Goal: Find contact information: Find contact information

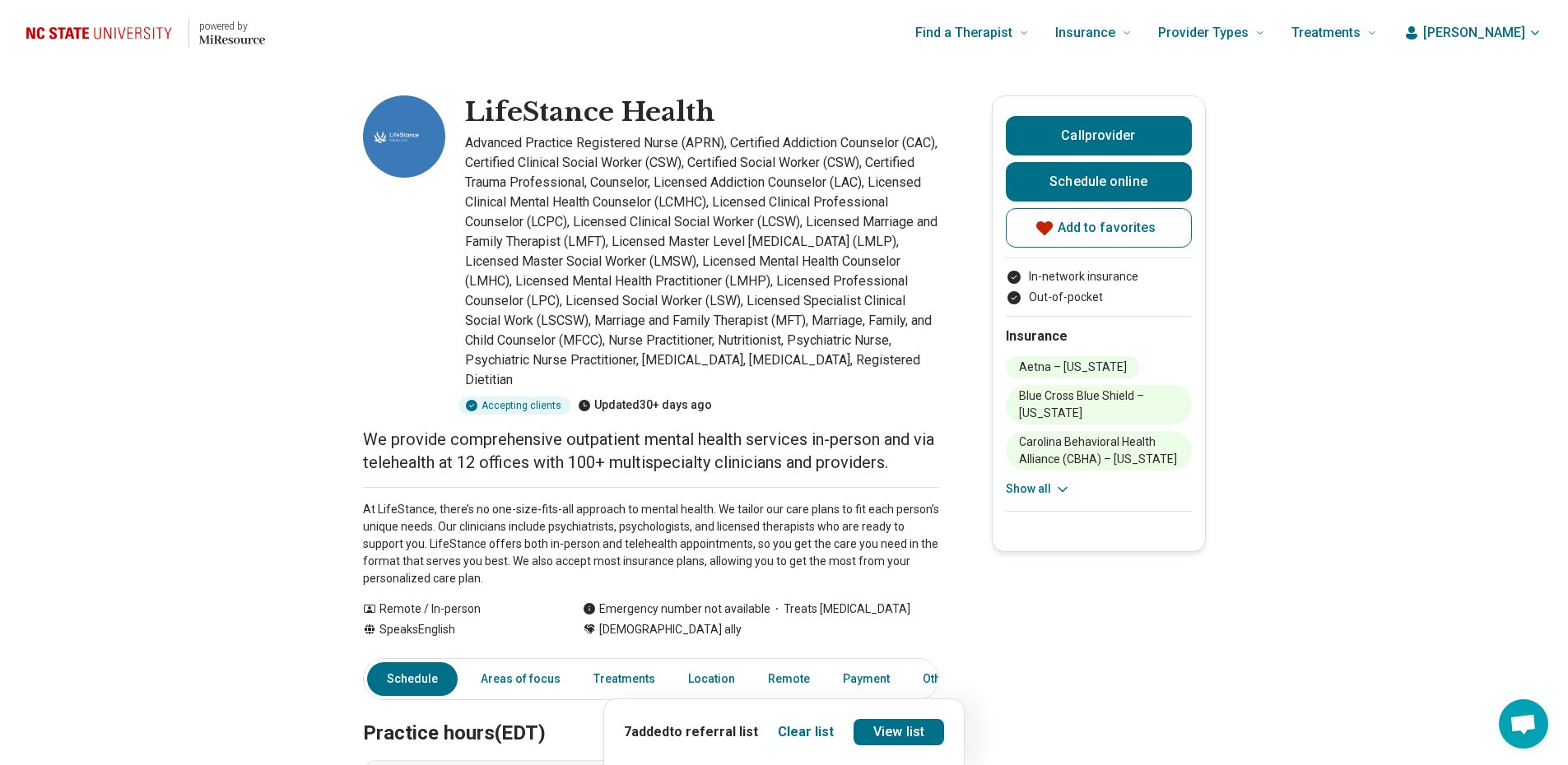
drag, startPoint x: 0, startPoint y: 0, endPoint x: 219, endPoint y: 243, distance: 327.1
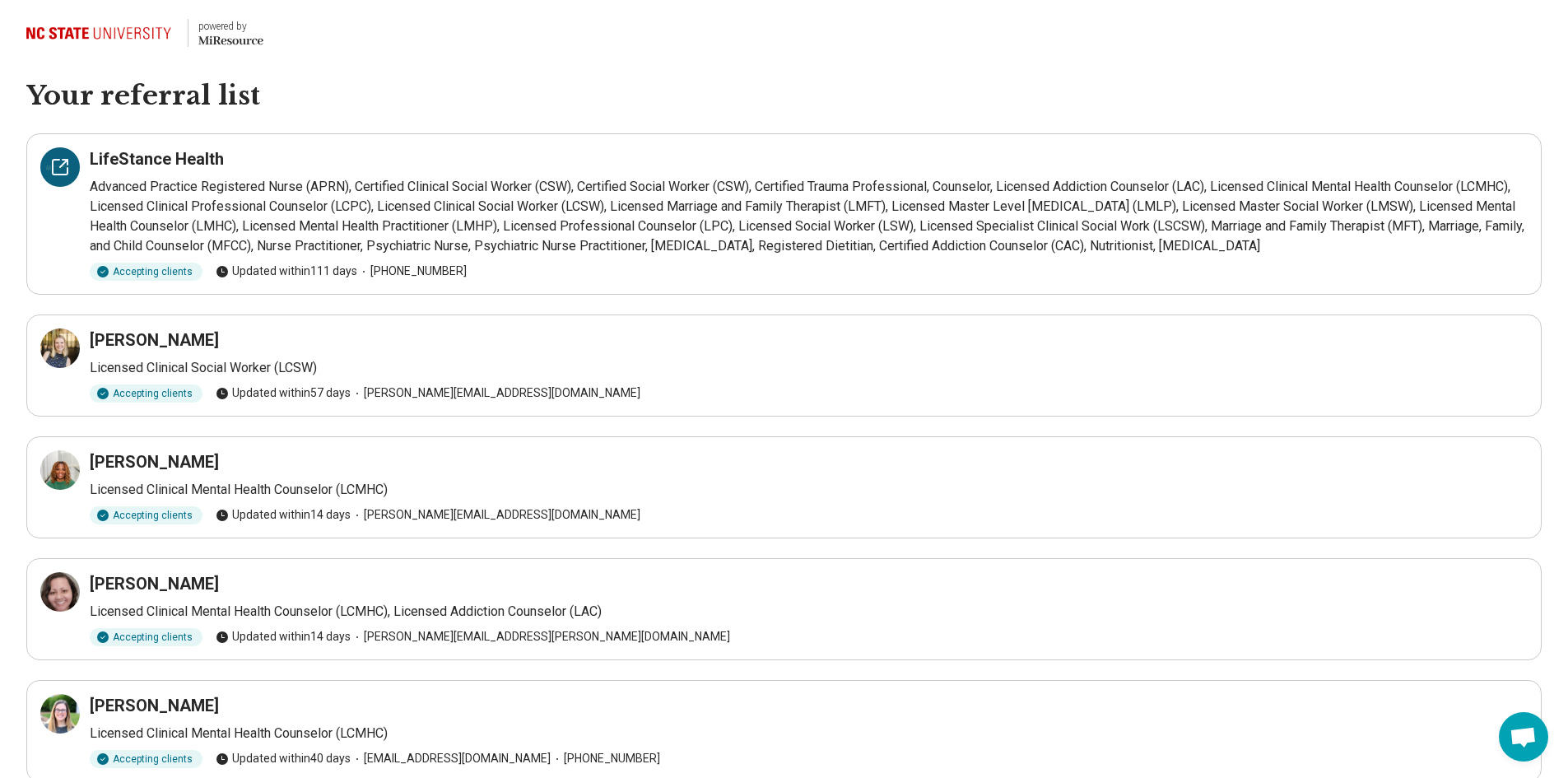
click at [74, 169] on div at bounding box center [59, 167] width 39 height 39
click at [68, 339] on icon at bounding box center [59, 348] width 20 height 20
click at [53, 591] on icon at bounding box center [59, 591] width 14 height 14
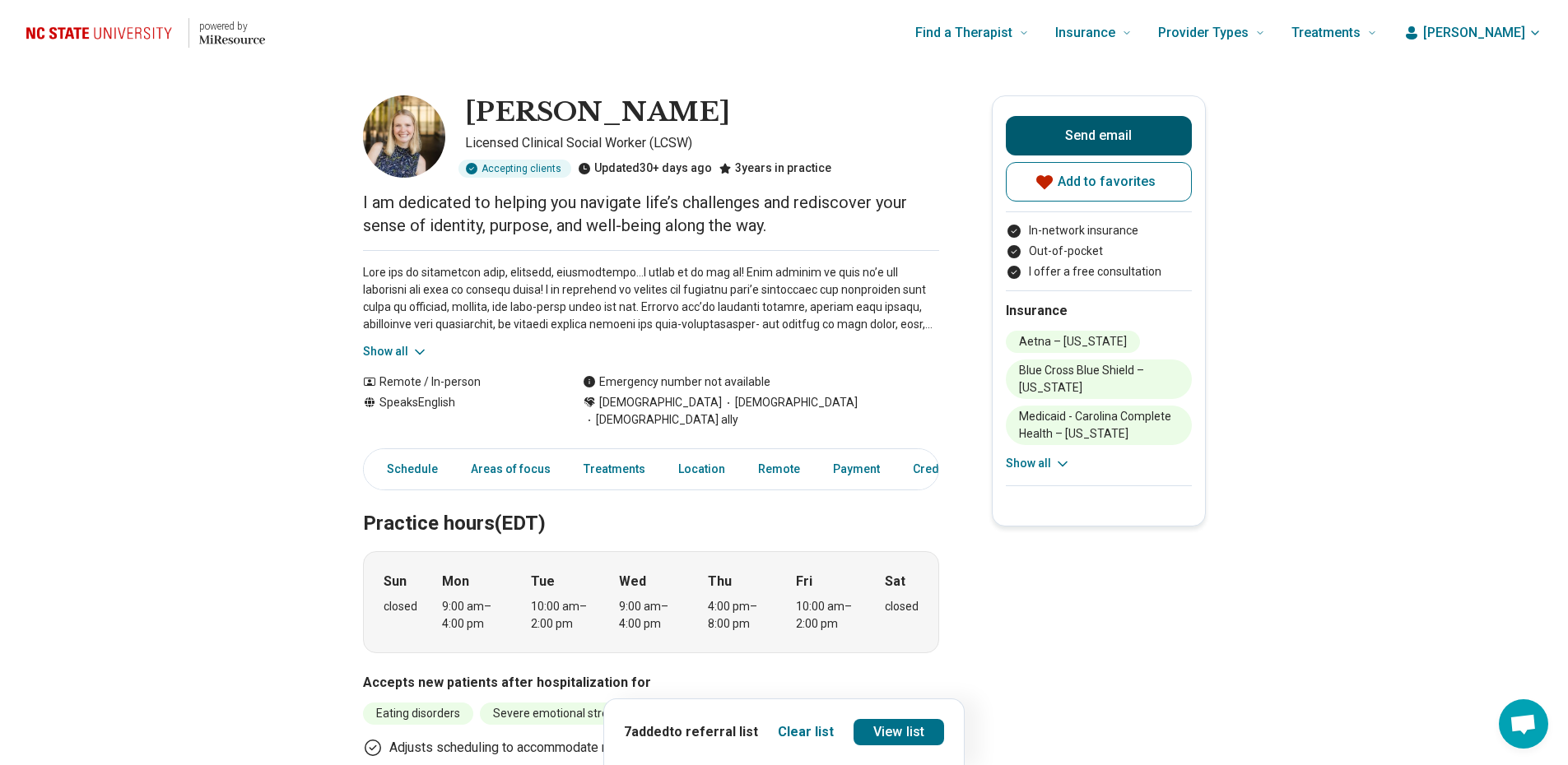
click at [1064, 144] on button "Send email" at bounding box center [1099, 135] width 186 height 39
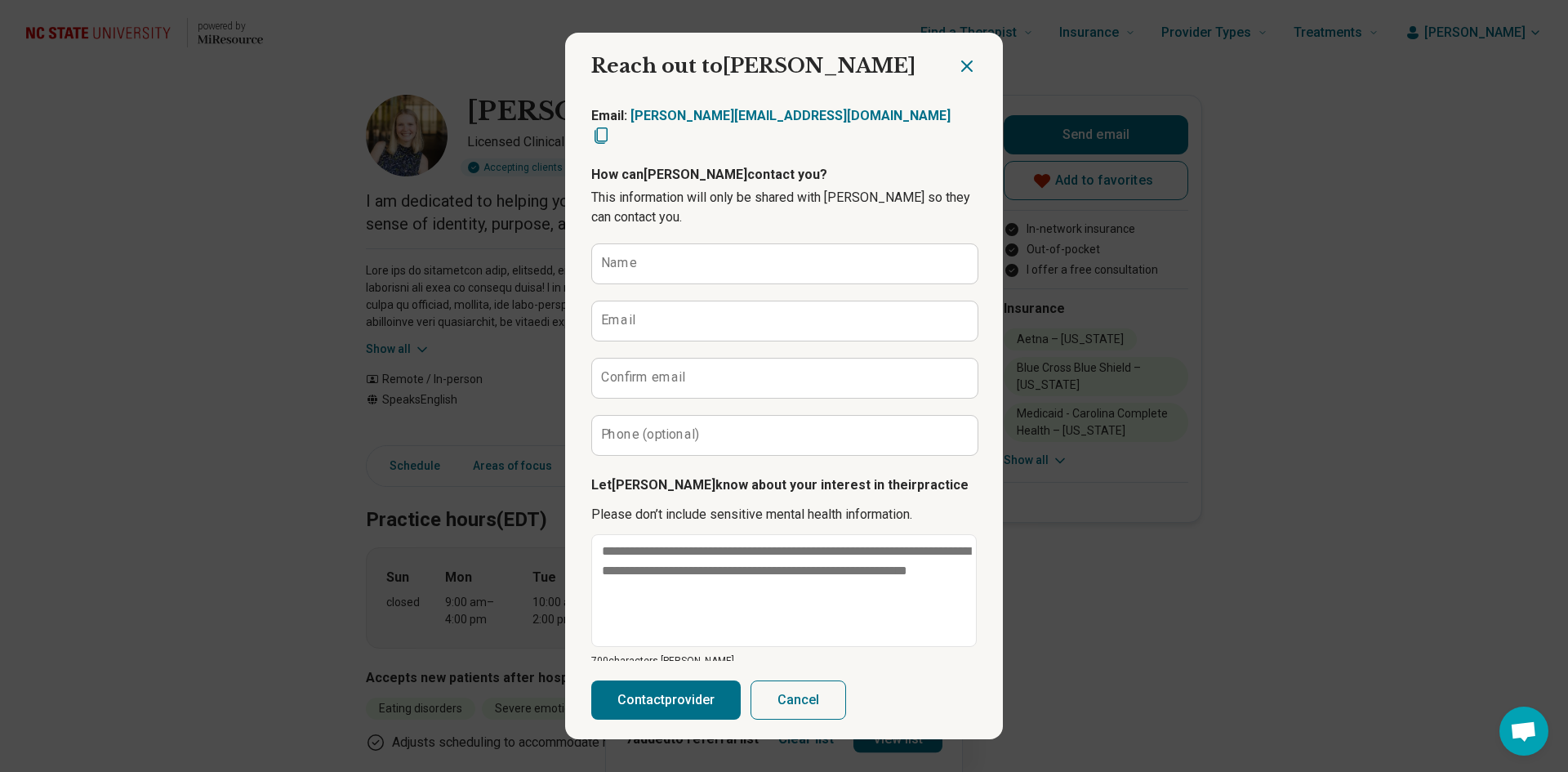
click at [611, 125] on icon "Copy email" at bounding box center [601, 135] width 20 height 20
type textarea "*"
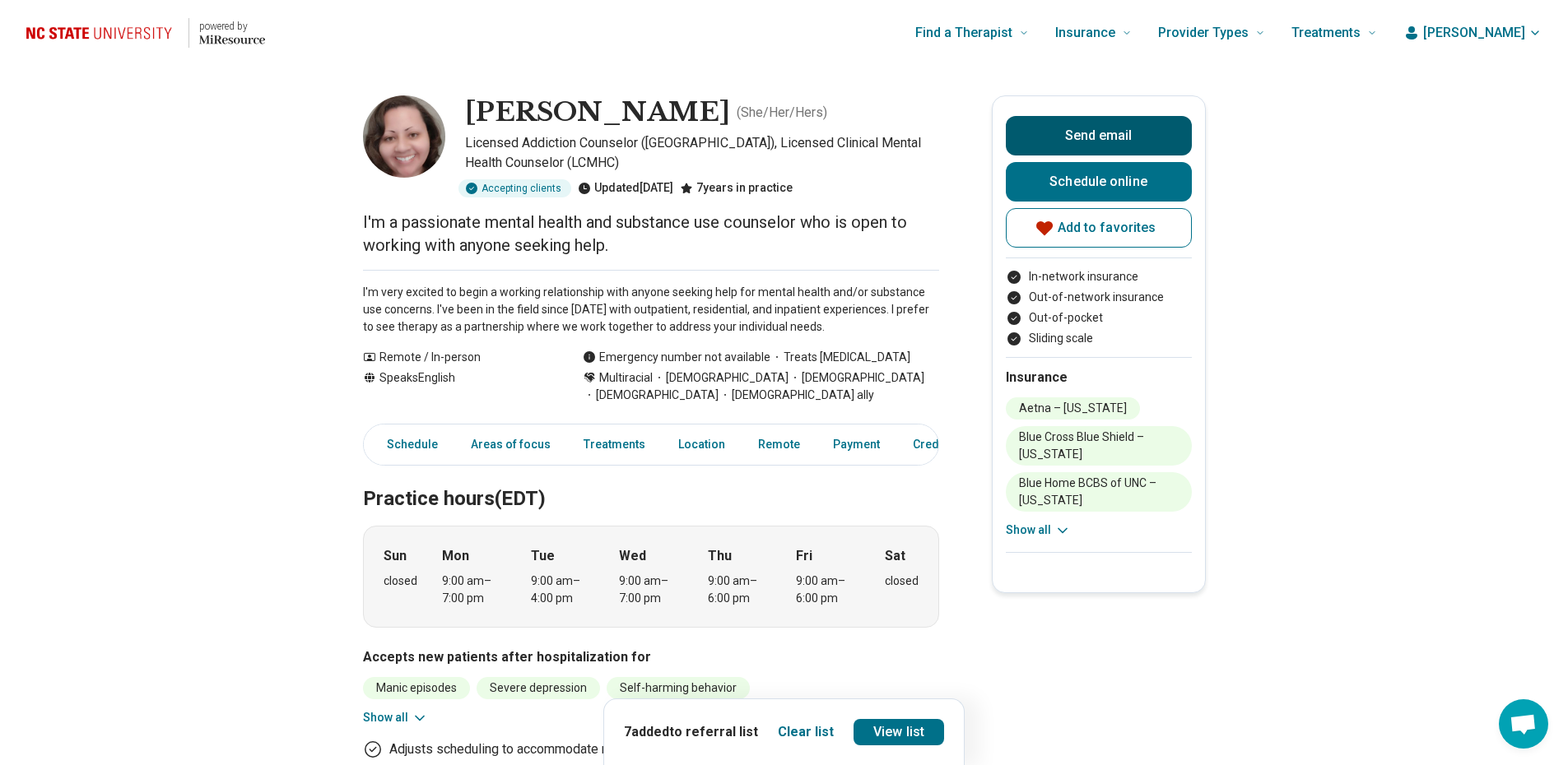
click at [1145, 138] on button "Send email" at bounding box center [1099, 135] width 186 height 39
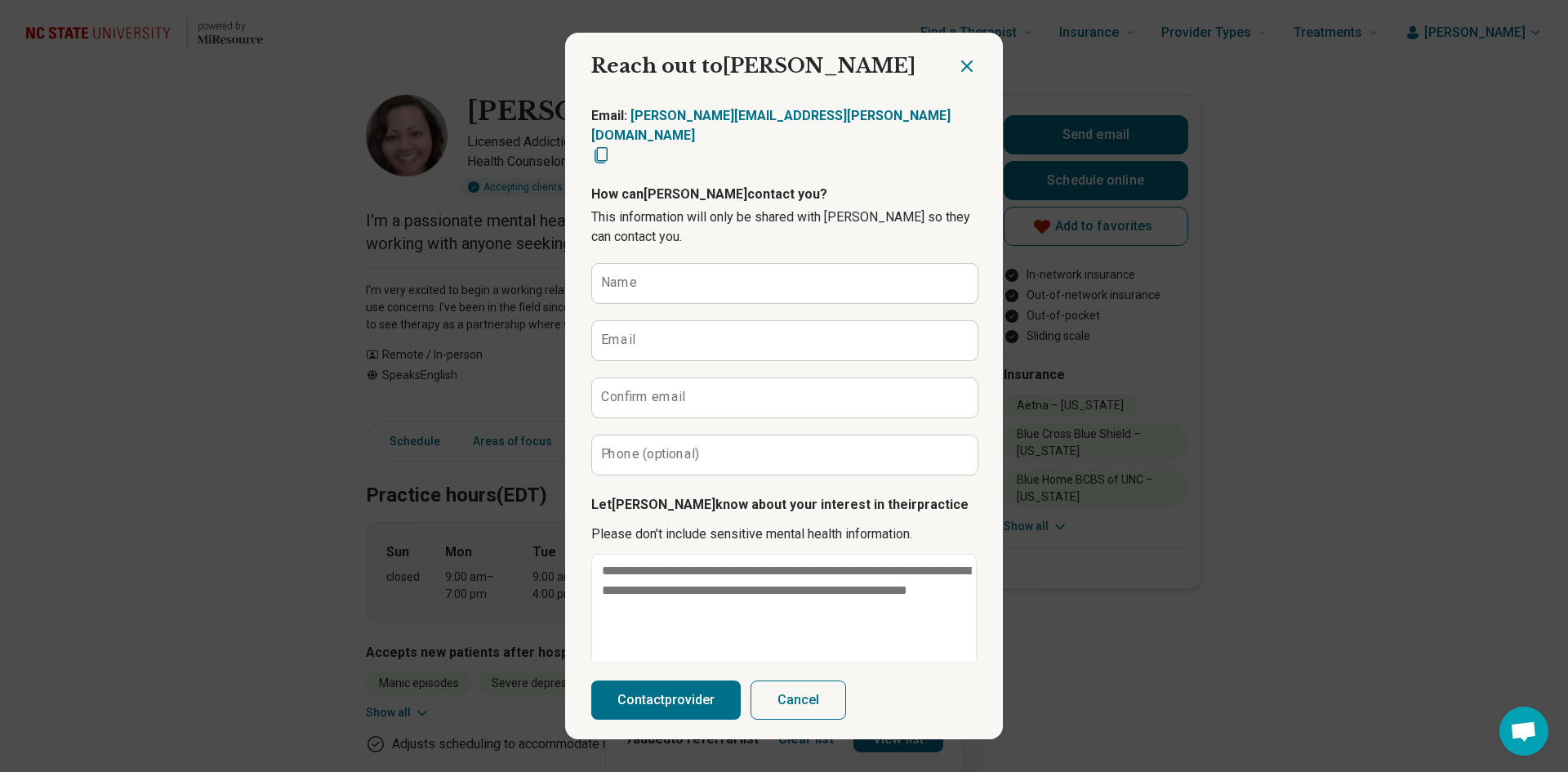
click at [607, 147] on icon "Copy email" at bounding box center [602, 155] width 13 height 16
type textarea "*"
